Goal: Transaction & Acquisition: Purchase product/service

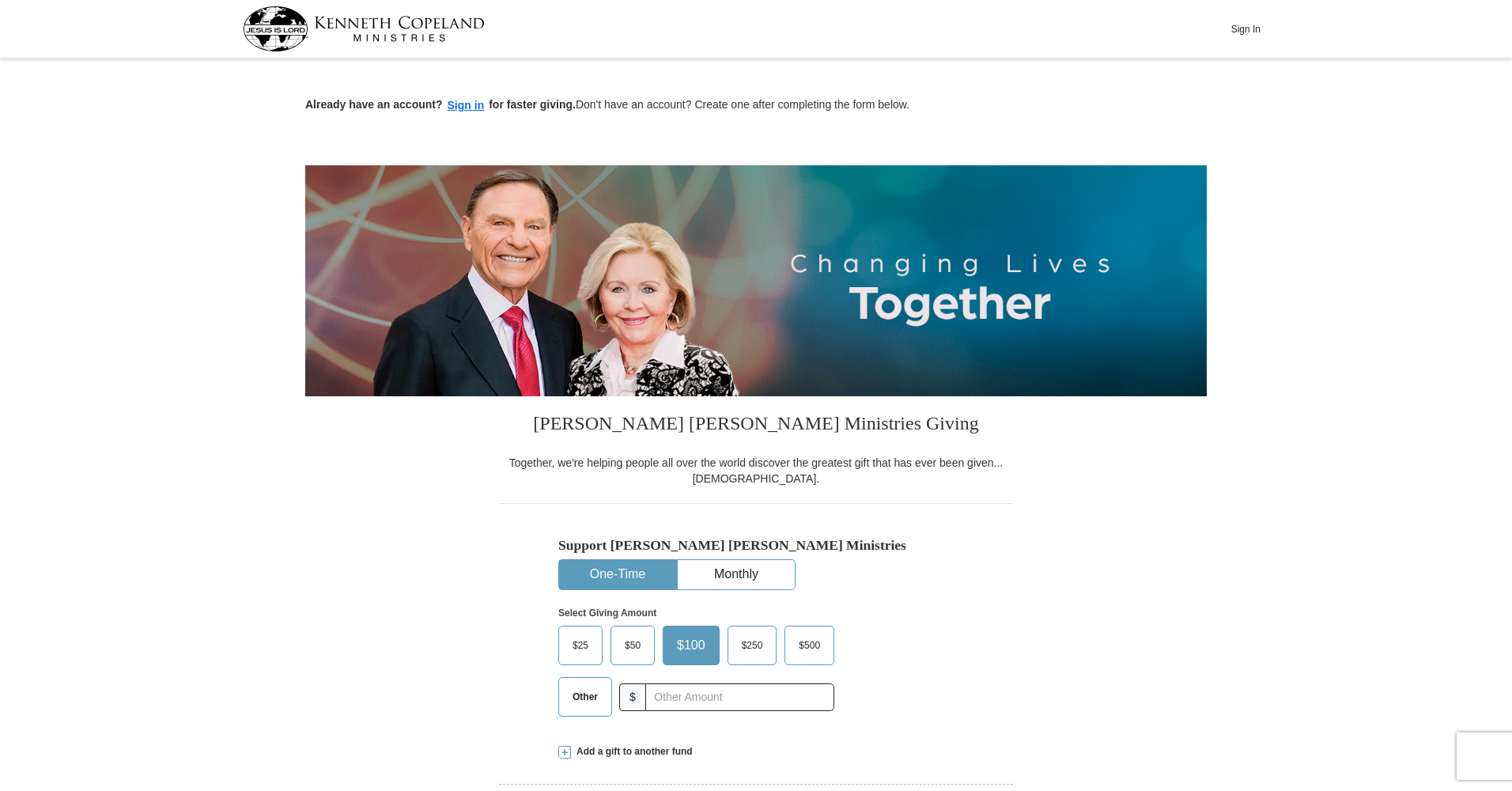
scroll to position [323, 0]
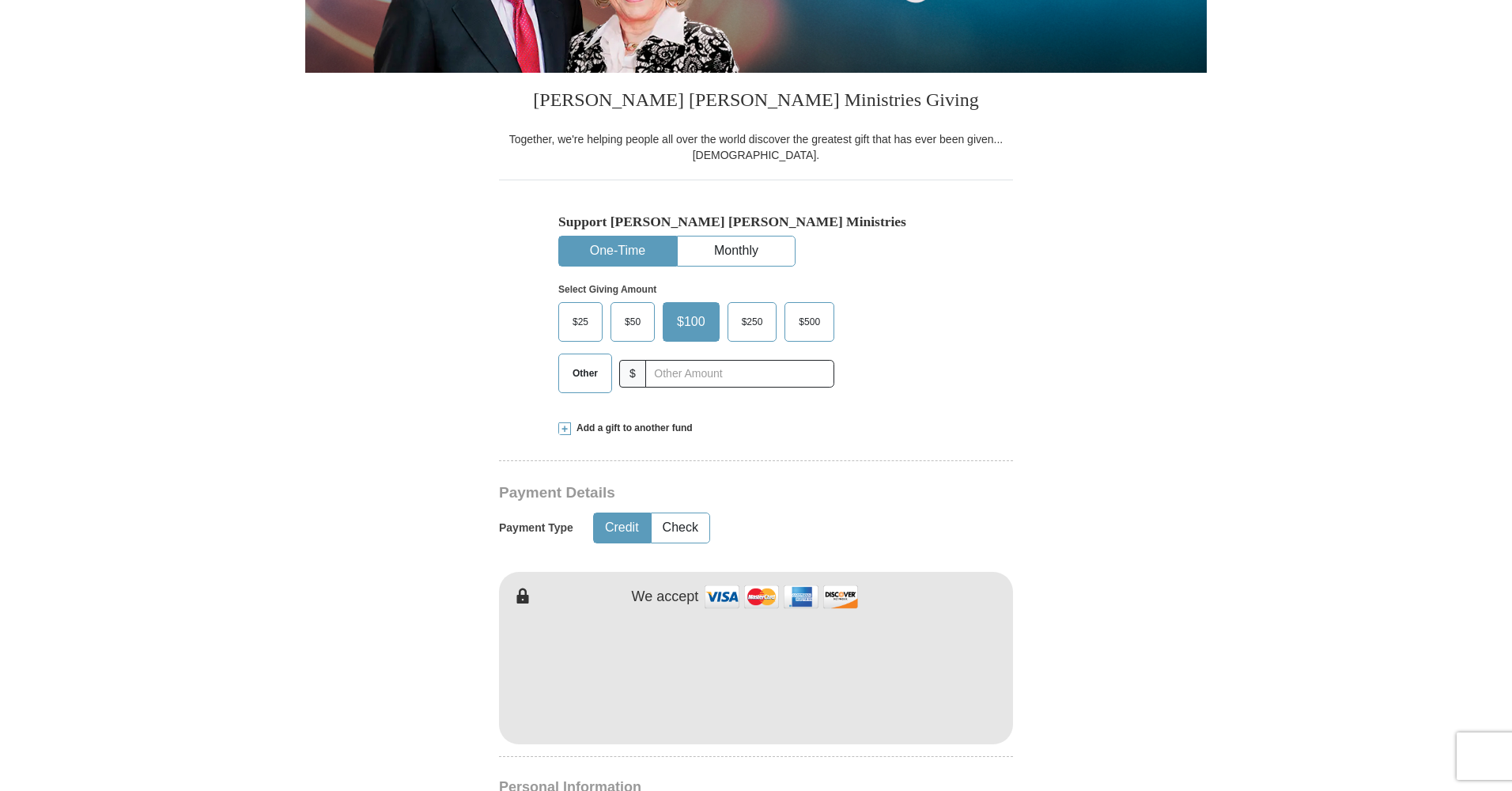
click at [592, 371] on span "Other" at bounding box center [585, 373] width 41 height 24
click at [0, 0] on input "Other" at bounding box center [0, 0] width 0 height 0
click at [563, 427] on span at bounding box center [564, 428] width 12 height 12
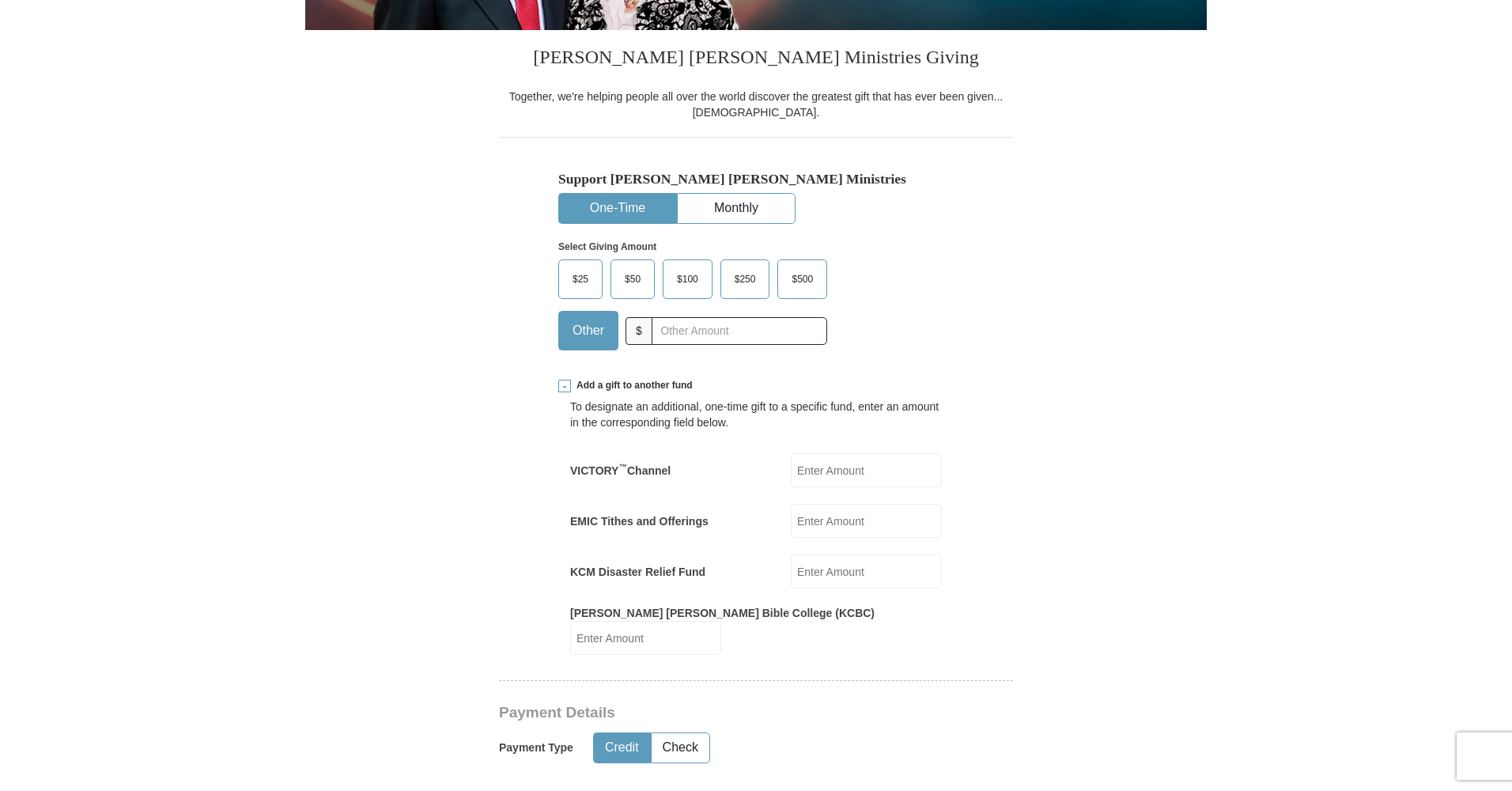
scroll to position [392, 0]
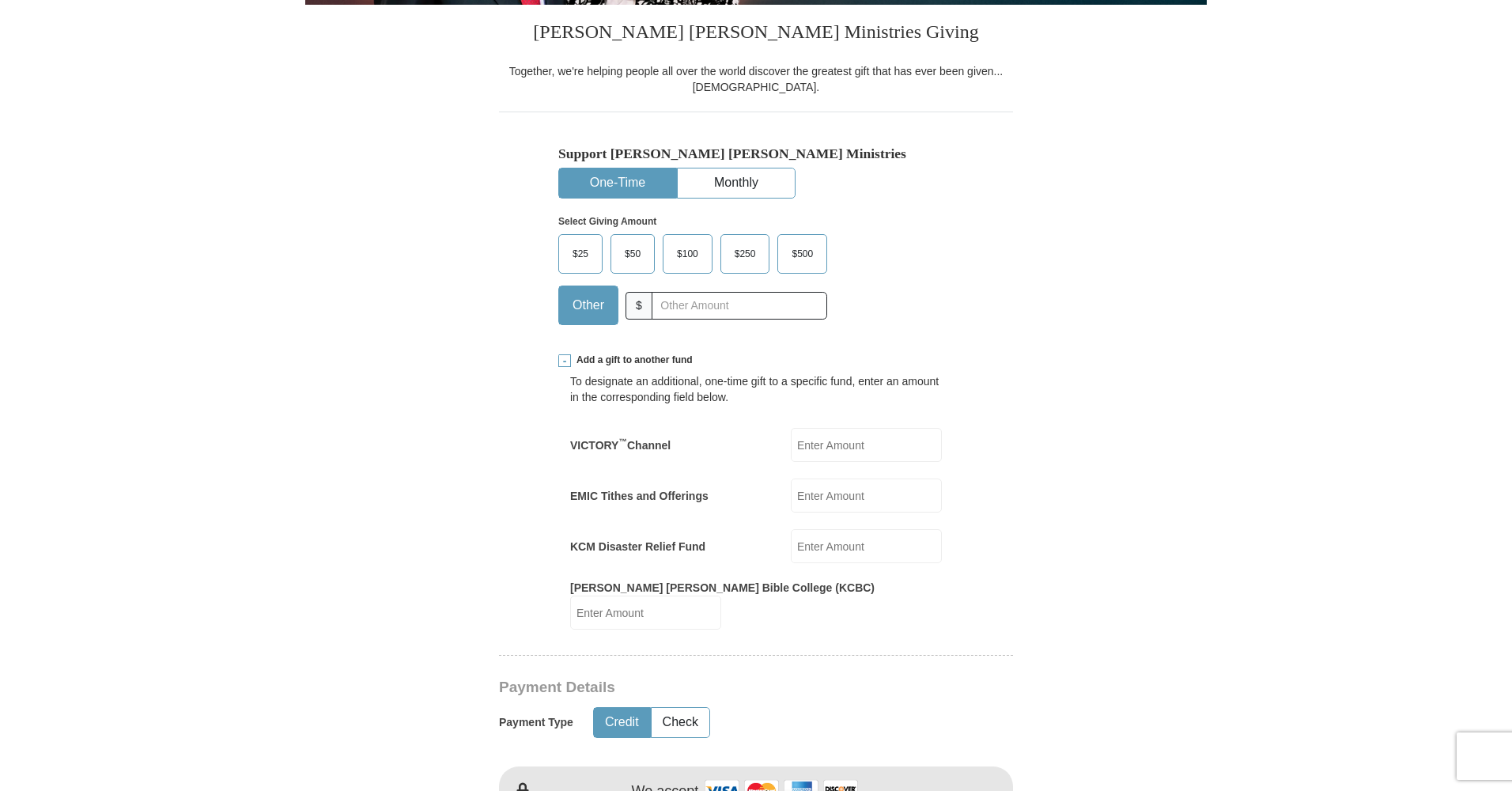
click at [828, 491] on input "EMIC Tithes and Offerings" at bounding box center [866, 496] width 151 height 34
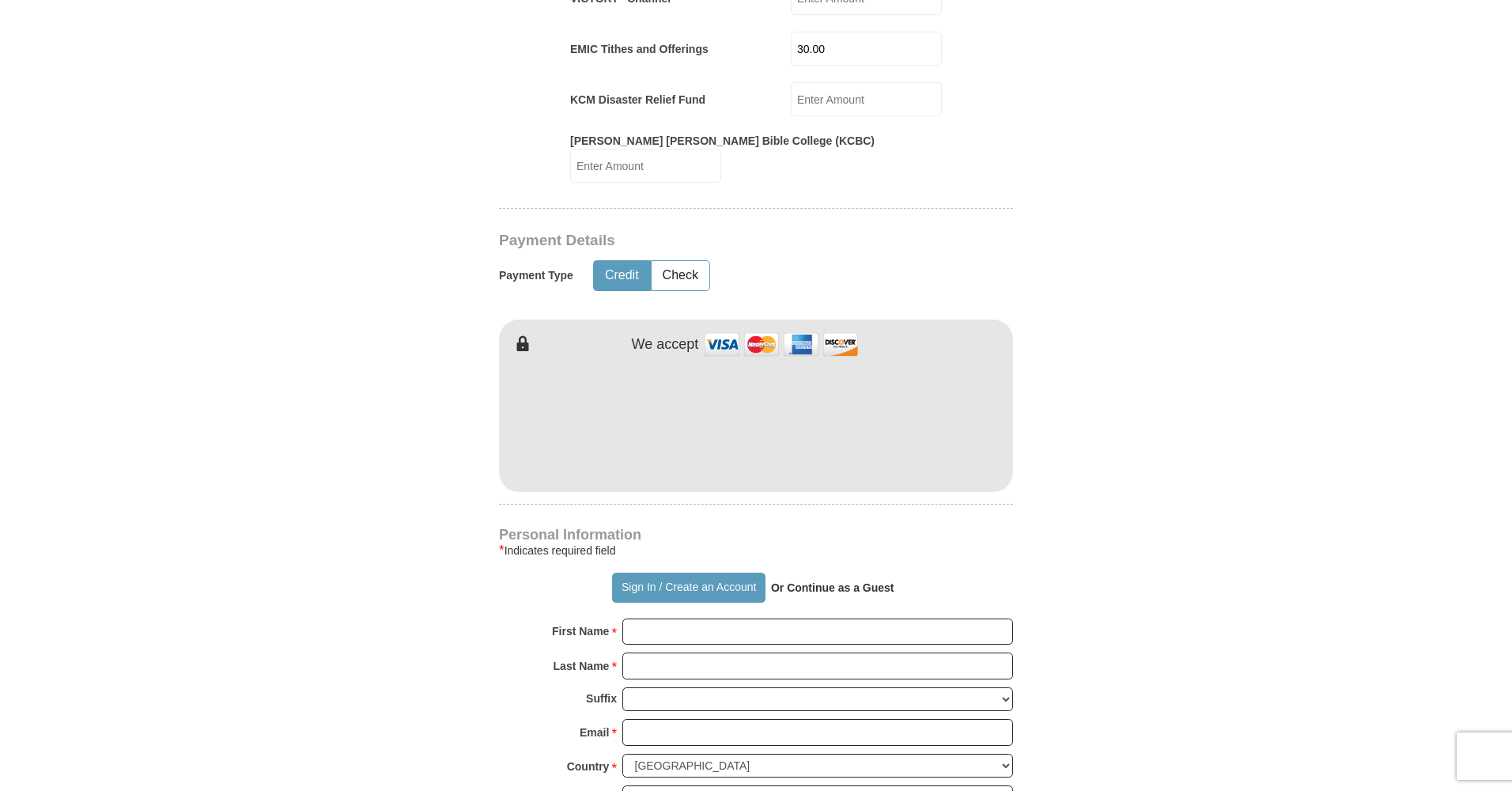
scroll to position [867, 0]
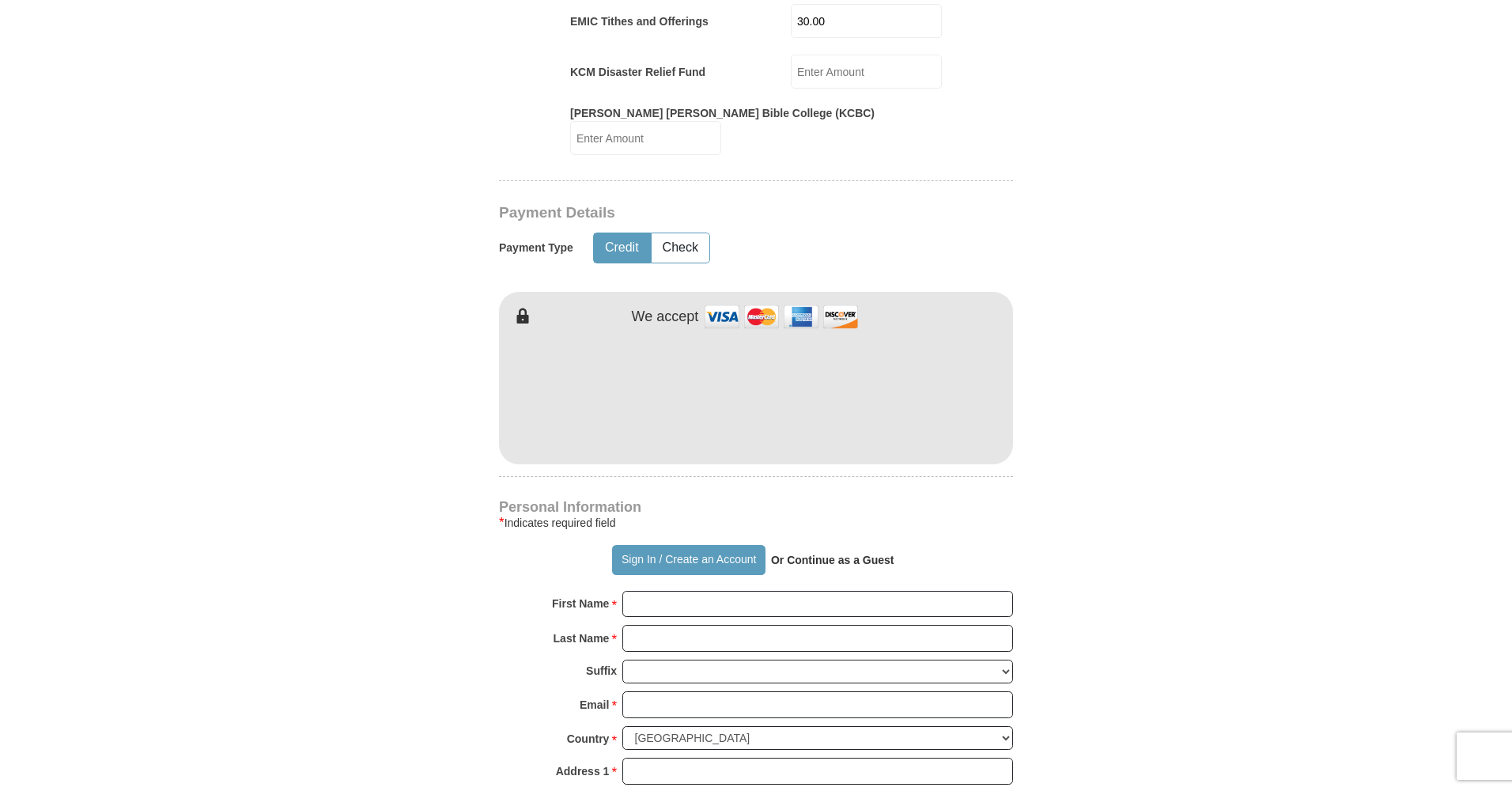
type input "30.00"
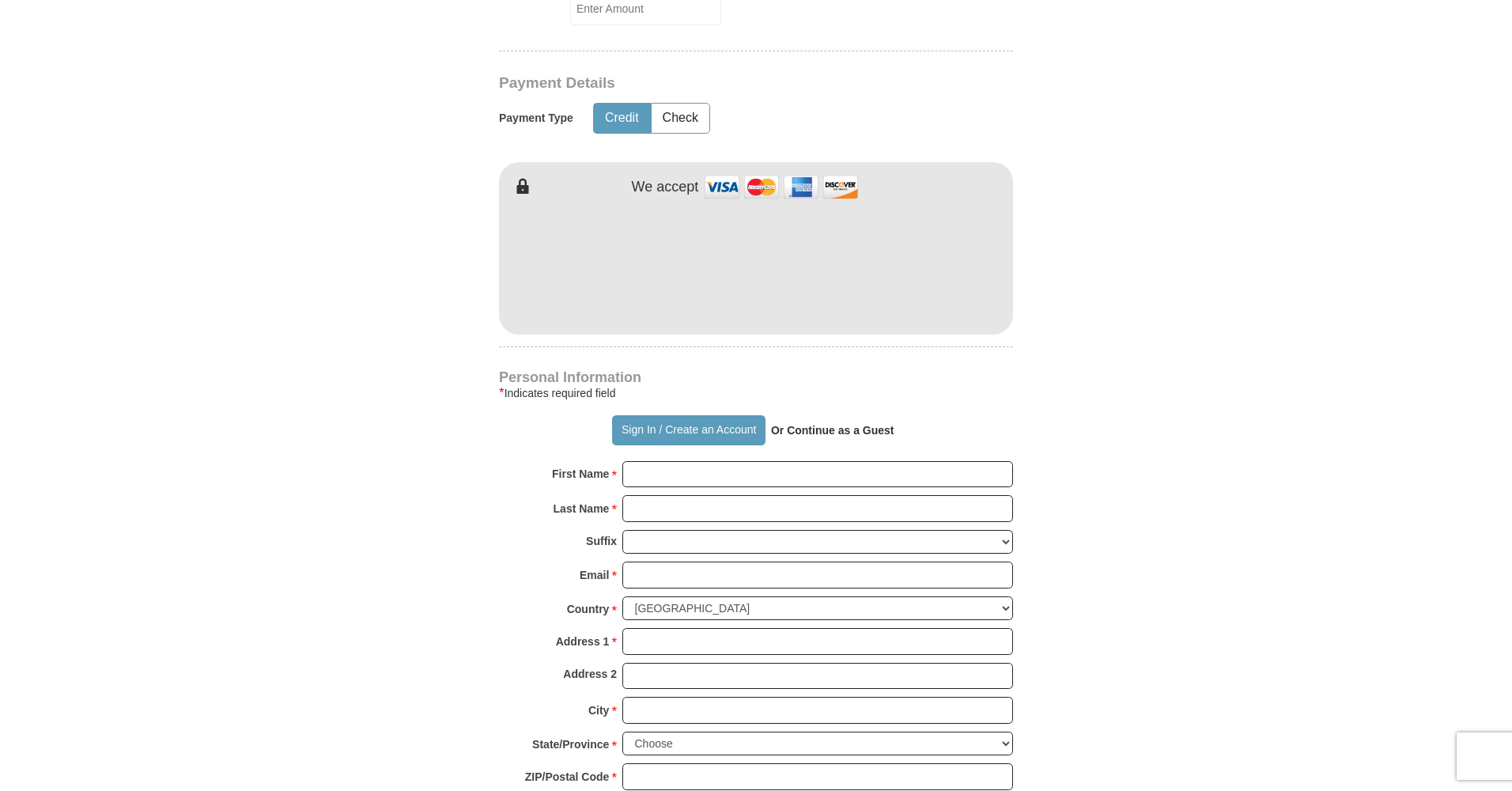
scroll to position [1017, 0]
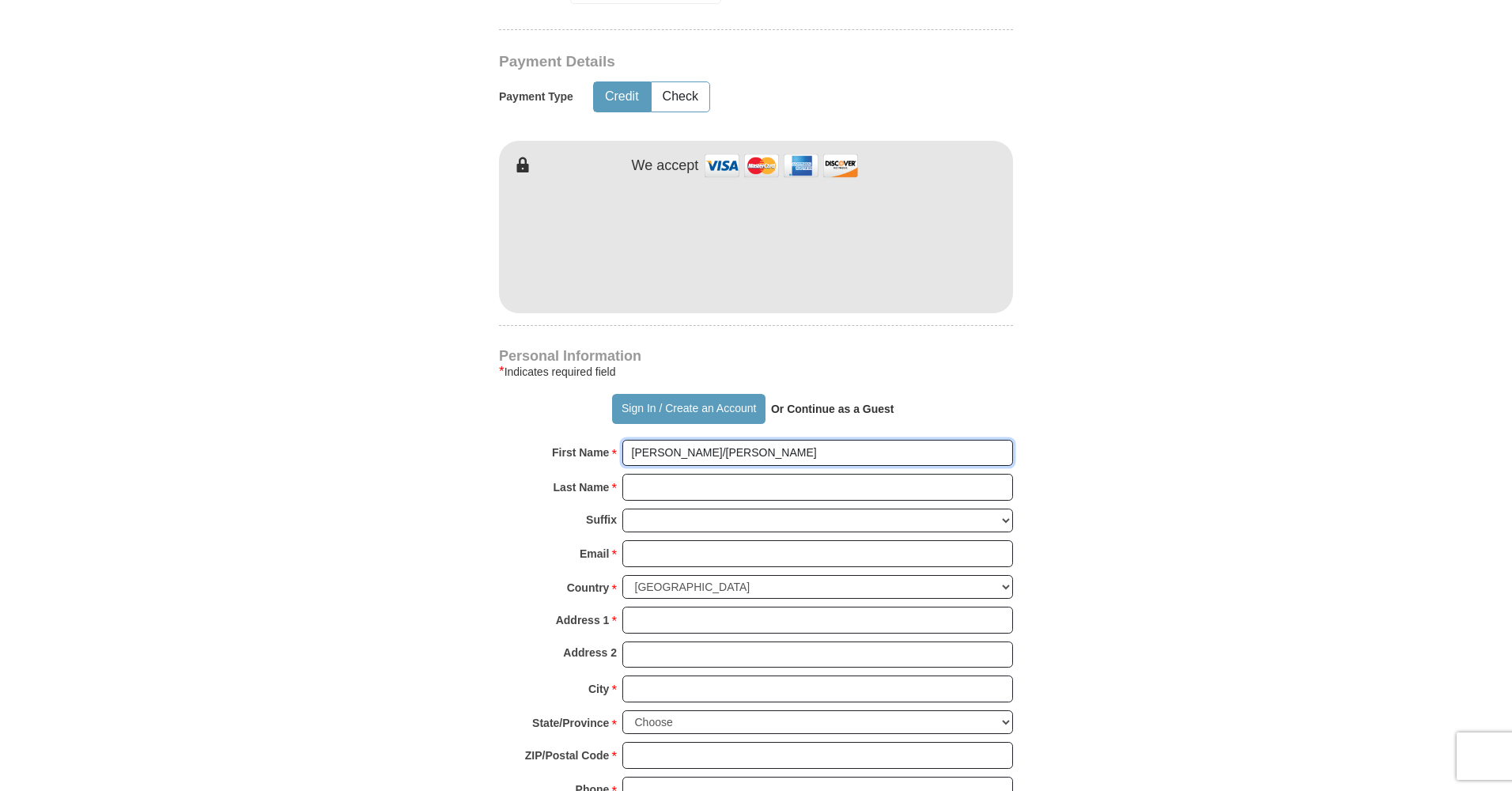
type input "[PERSON_NAME]/[PERSON_NAME]"
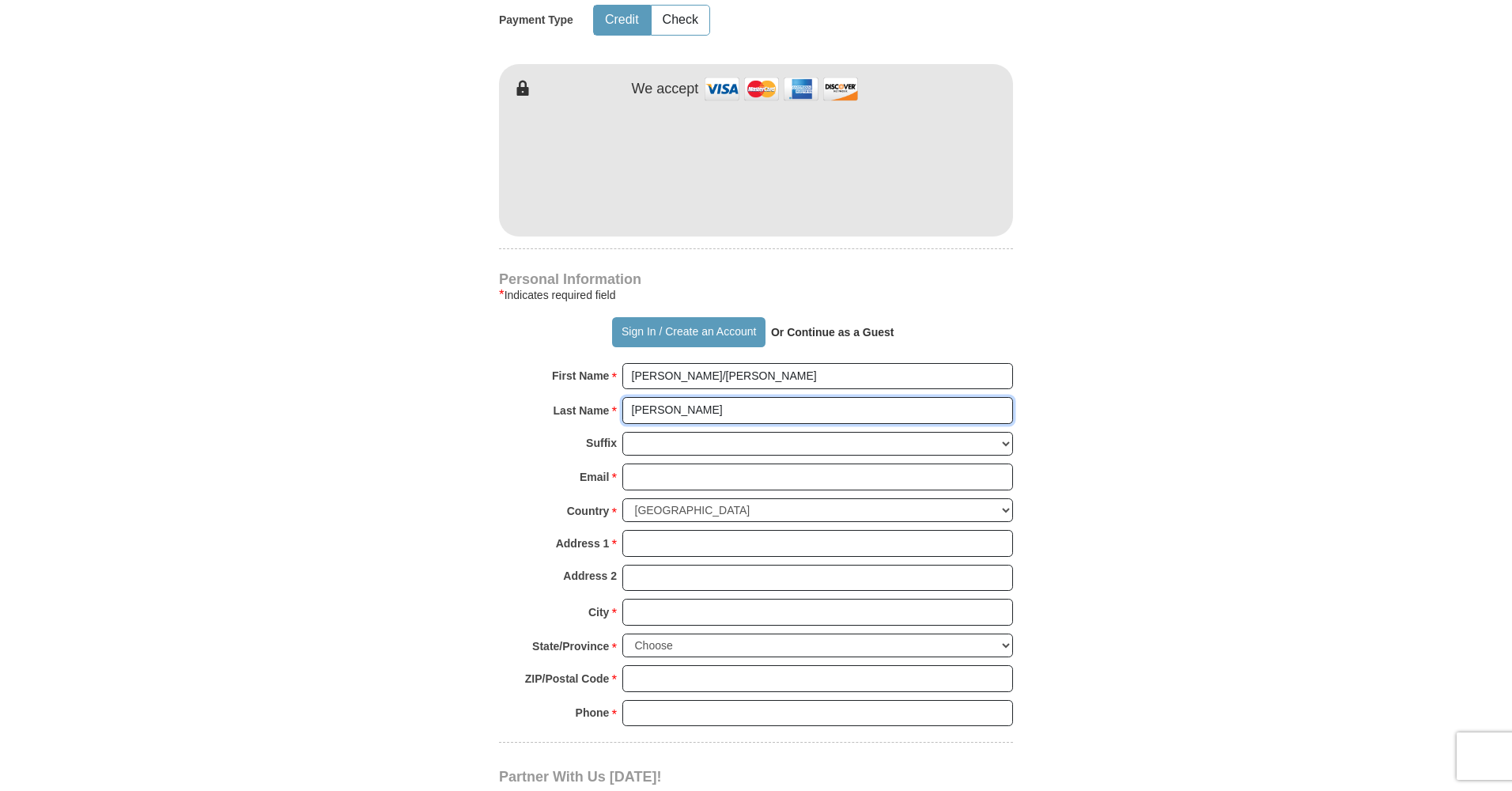
type input "[PERSON_NAME]"
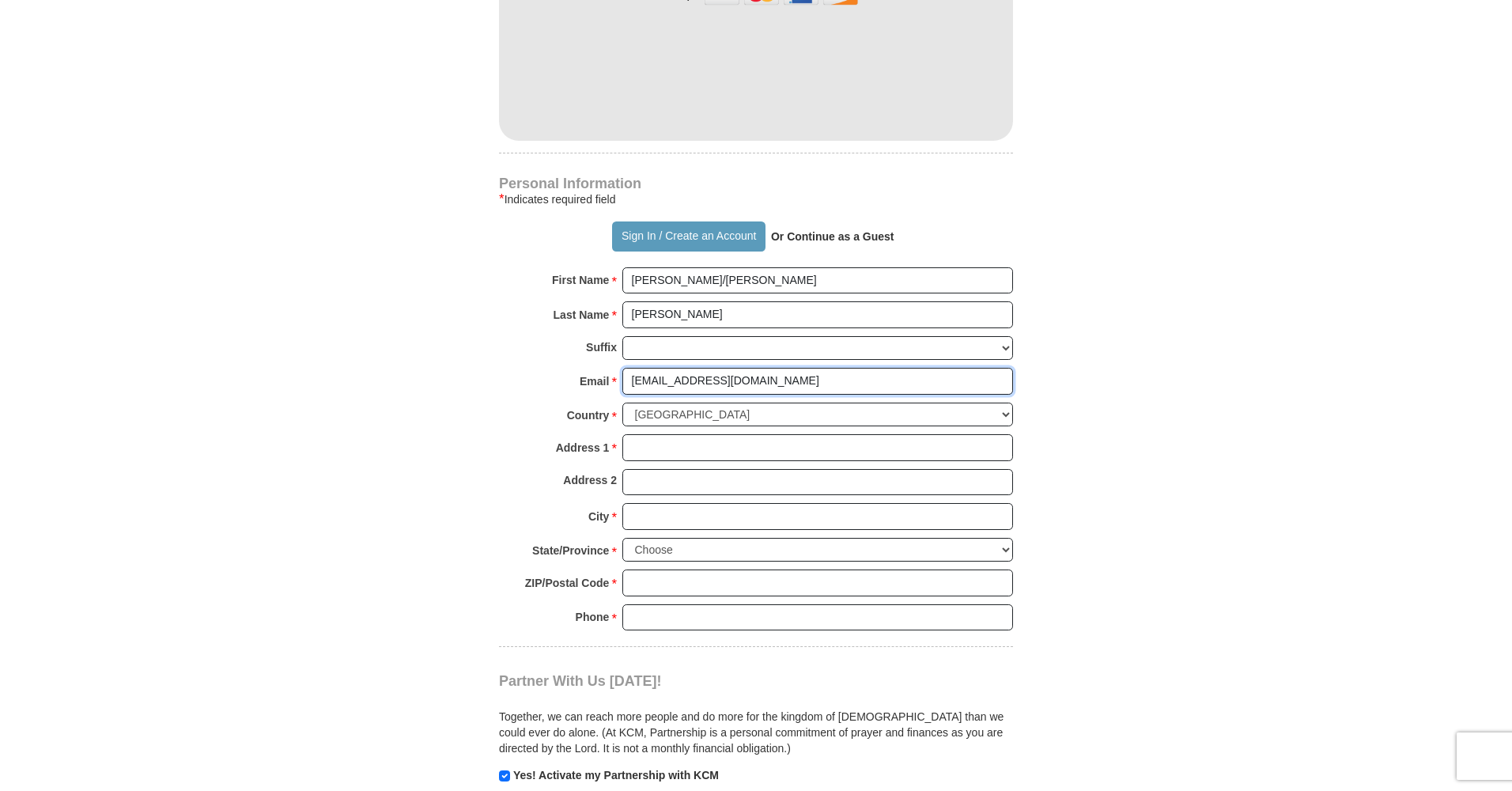
scroll to position [1212, 0]
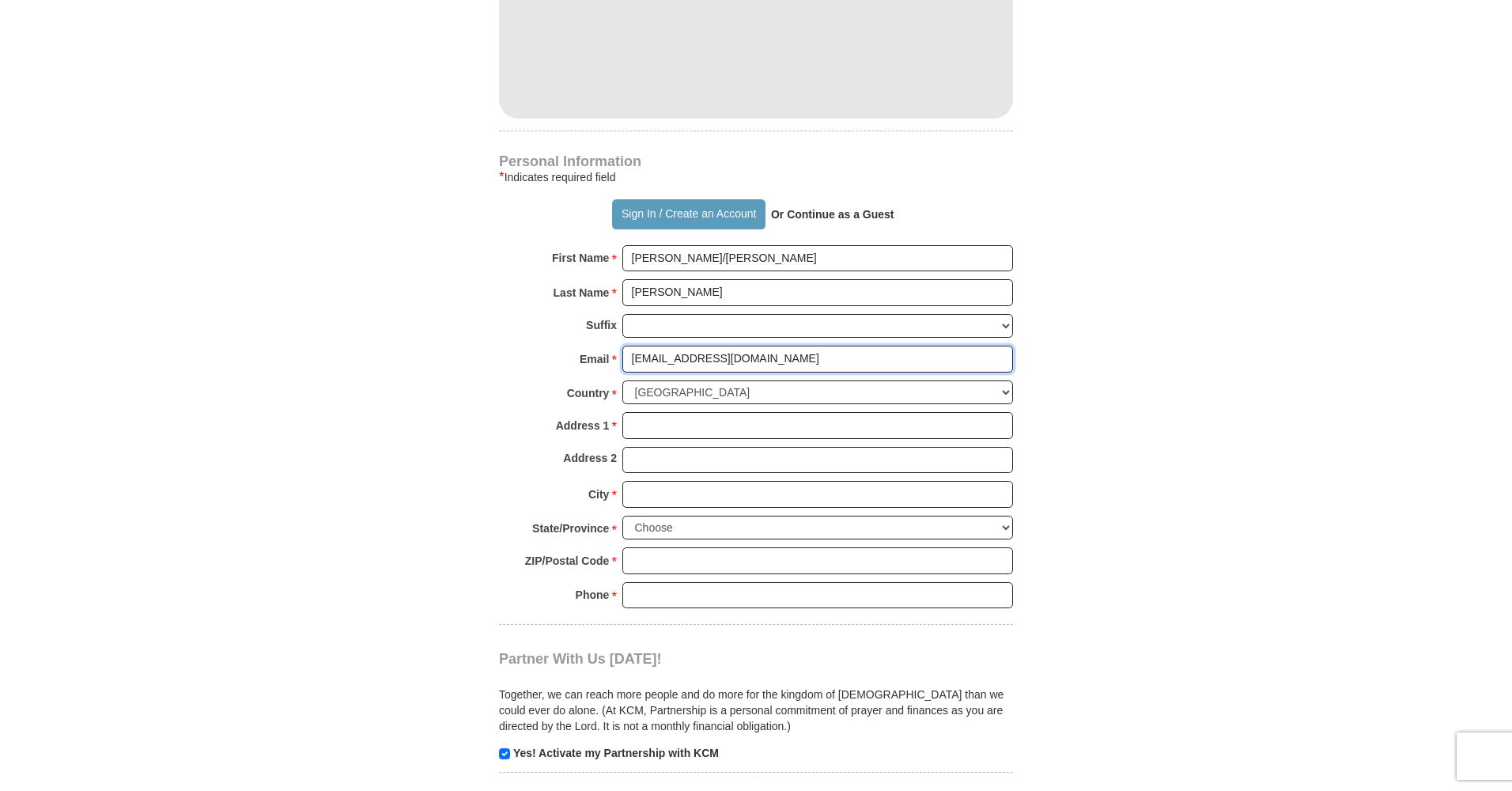
type input "[EMAIL_ADDRESS][DOMAIN_NAME]"
type input "[STREET_ADDRESS]"
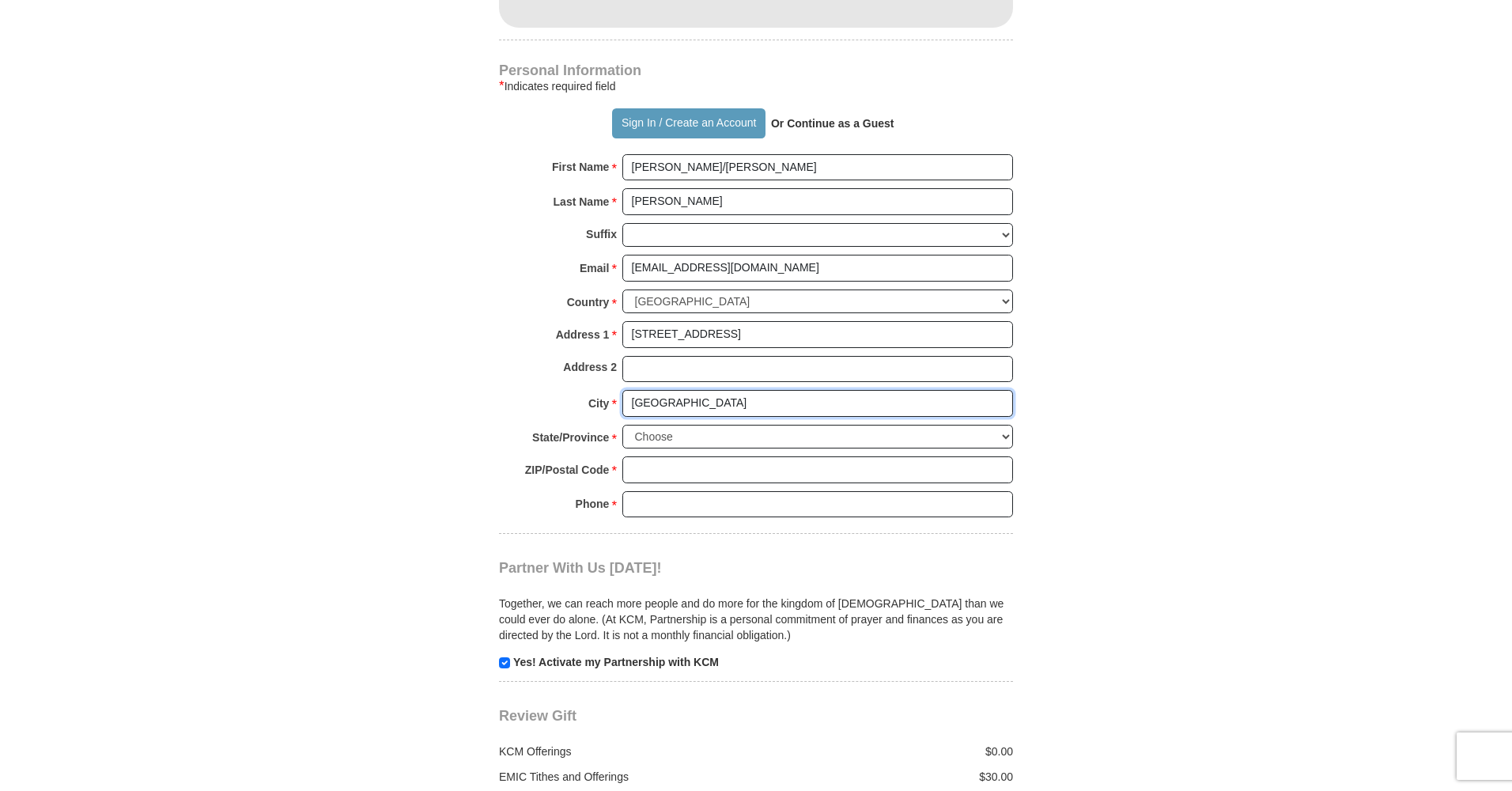
scroll to position [1305, 1]
type input "[GEOGRAPHIC_DATA]"
select select "NH"
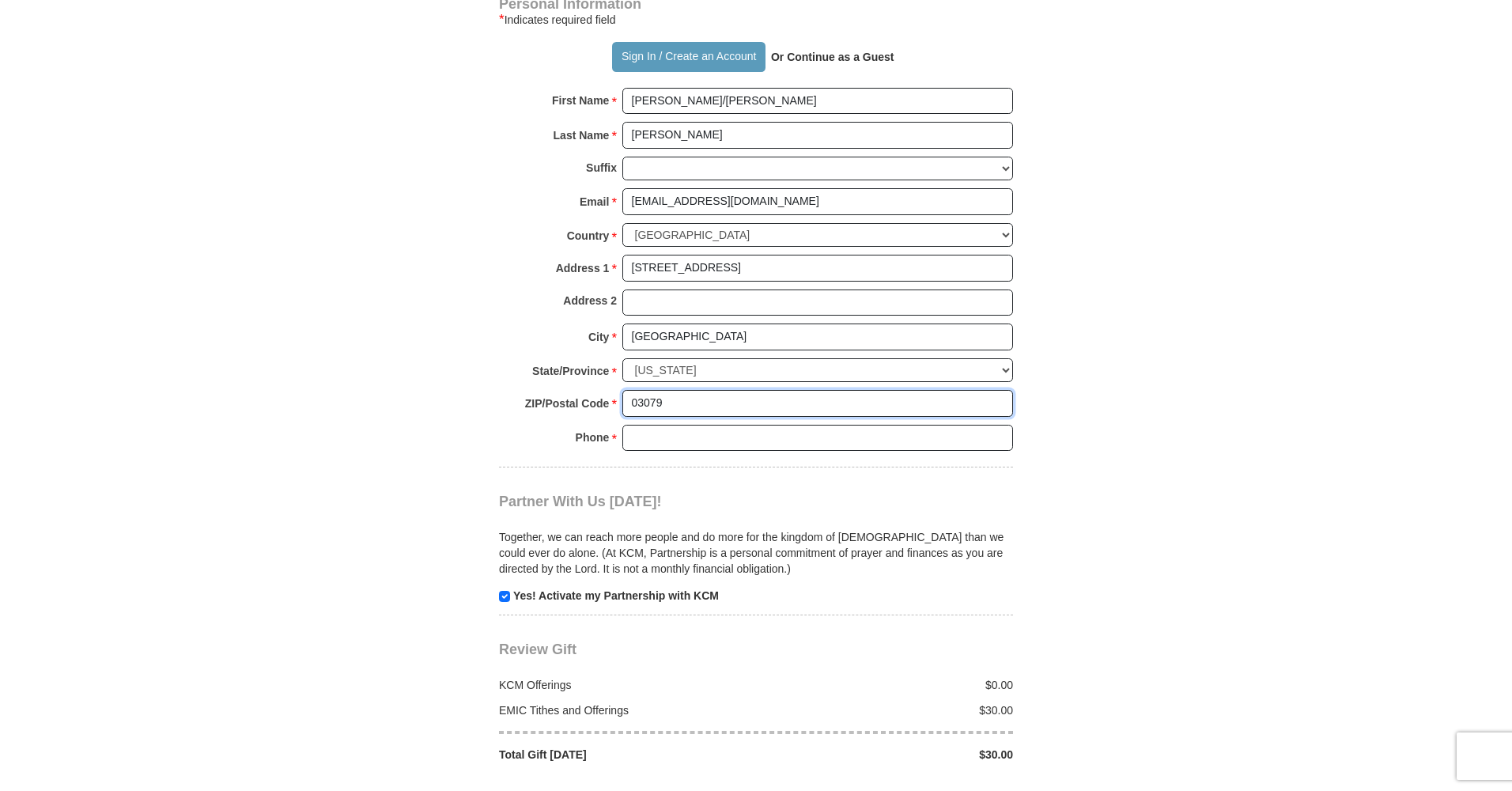
scroll to position [1395, 0]
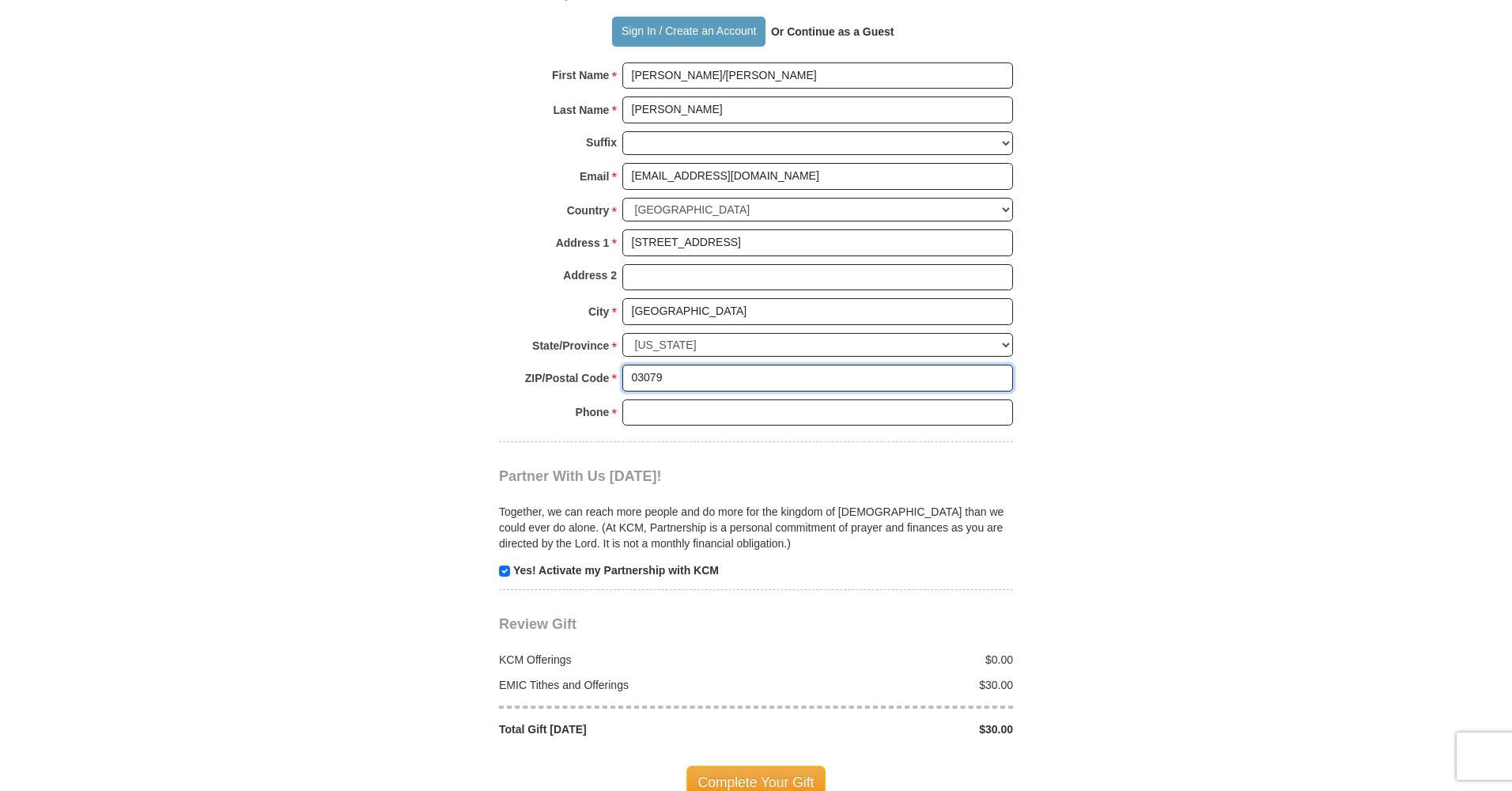
type input "03079"
type input "6034015279"
click at [503, 565] on input "checkbox" at bounding box center [504, 570] width 11 height 11
checkbox input "false"
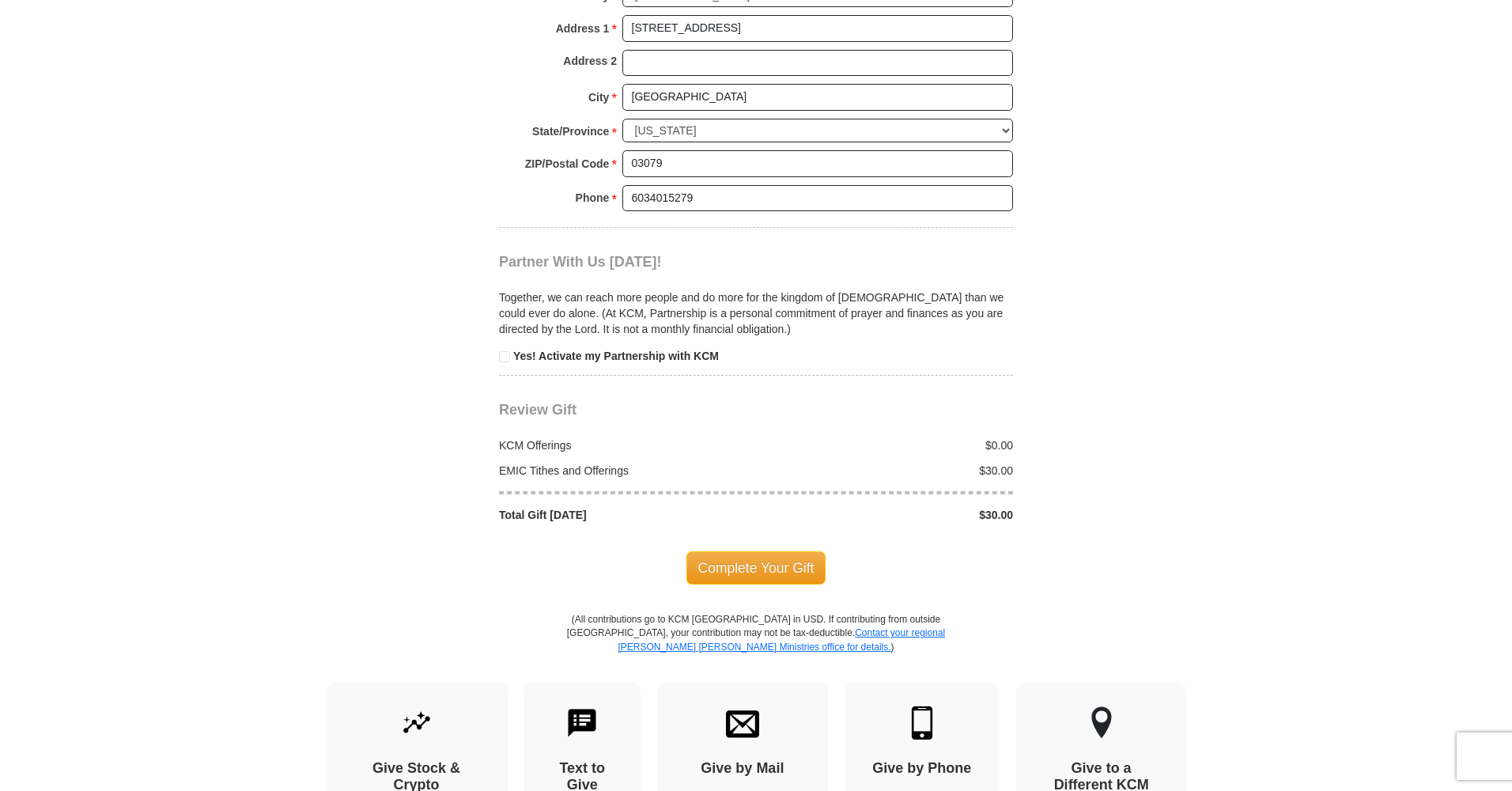
scroll to position [1610, 0]
click at [792, 551] on span "Complete Your Gift" at bounding box center [756, 567] width 140 height 33
